Goal: Information Seeking & Learning: Understand process/instructions

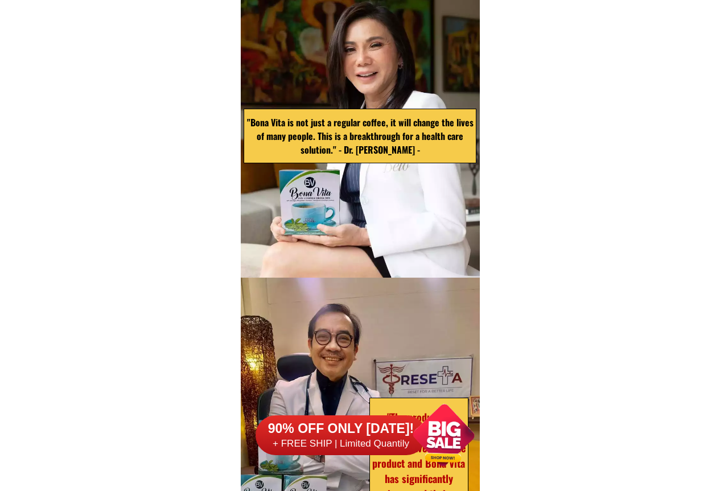
scroll to position [3621, 0]
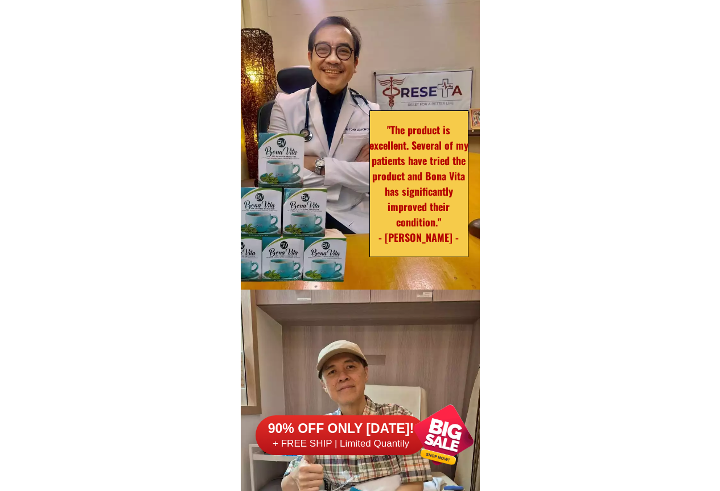
drag, startPoint x: 386, startPoint y: 113, endPoint x: 466, endPoint y: 256, distance: 163.8
click at [466, 256] on div at bounding box center [418, 183] width 99 height 147
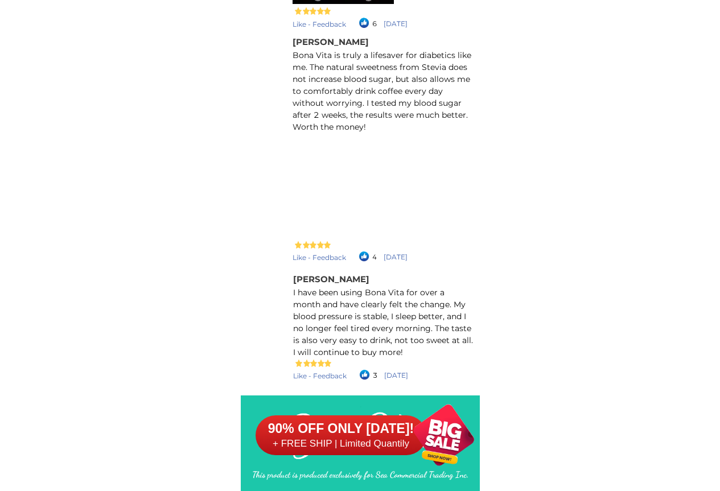
scroll to position [10304, 0]
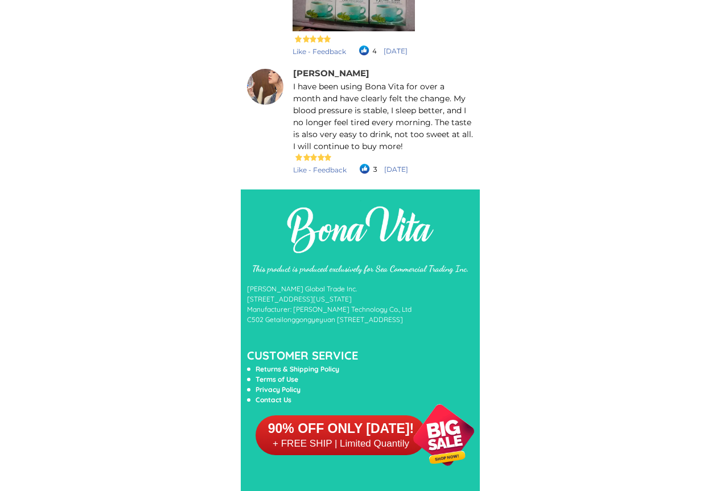
click at [276, 369] on li "Returns & Shipping Policy" at bounding box center [348, 369] width 202 height 10
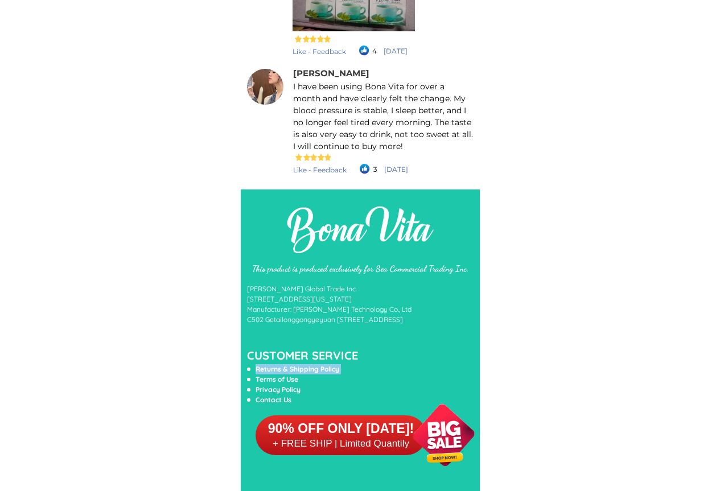
click at [270, 371] on li "Returns & Shipping Policy" at bounding box center [348, 369] width 202 height 10
copy ul "Returns & Shipping Policy Terms of Use Privacy Policy Contact Us"
drag, startPoint x: 254, startPoint y: 367, endPoint x: 294, endPoint y: 396, distance: 49.0
click at [294, 396] on div "This product is produced exclusively for Sea Commercial Trading Inc. [PERSON_NA…" at bounding box center [360, 341] width 239 height 302
